Goal: Register for event/course

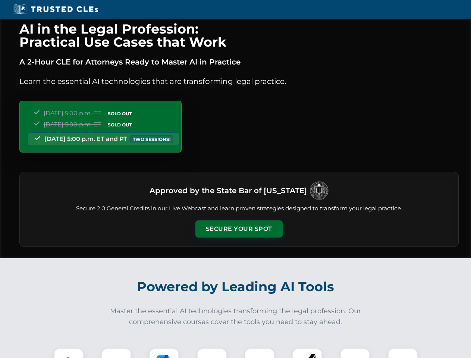
click at [239, 229] on button "Secure Your Spot" at bounding box center [238, 228] width 87 height 17
click at [69, 353] on img at bounding box center [69, 363] width 22 height 22
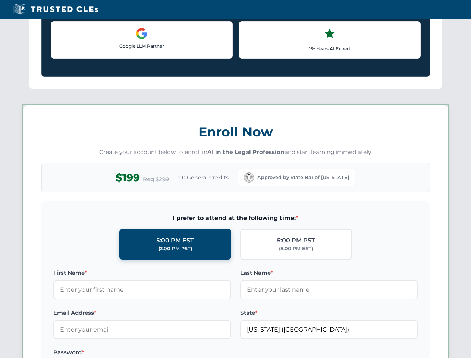
click at [164, 353] on label "Password *" at bounding box center [142, 352] width 178 height 9
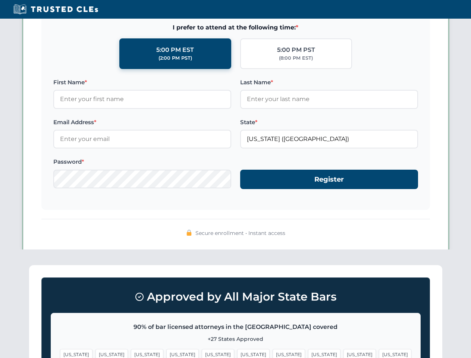
click at [343, 353] on span "[US_STATE]" at bounding box center [359, 354] width 32 height 11
